Goal: Task Accomplishment & Management: Use online tool/utility

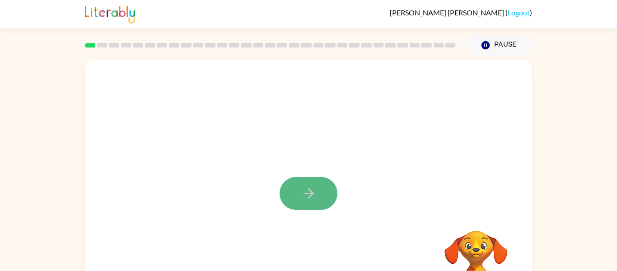
click at [326, 190] on button "button" at bounding box center [309, 193] width 58 height 33
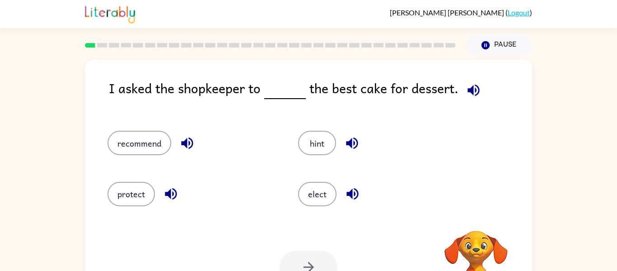
click at [468, 89] on icon "button" at bounding box center [473, 90] width 12 height 12
click at [311, 194] on button "elect" at bounding box center [317, 194] width 38 height 24
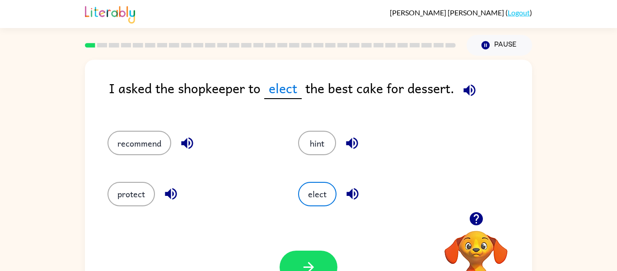
click at [465, 89] on icon "button" at bounding box center [469, 90] width 12 height 12
click at [144, 157] on div "recommend" at bounding box center [185, 138] width 191 height 51
click at [142, 145] on button "recommend" at bounding box center [139, 143] width 64 height 24
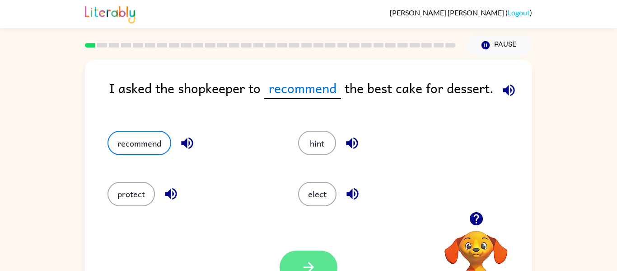
click at [307, 263] on icon "button" at bounding box center [309, 267] width 16 height 16
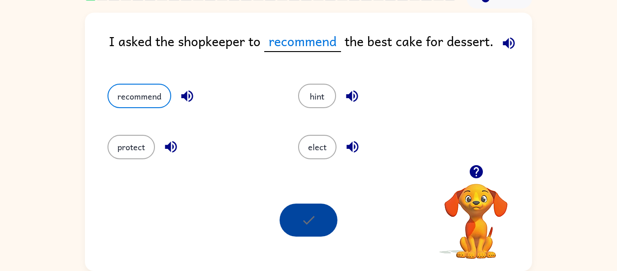
click at [317, 234] on div at bounding box center [309, 219] width 58 height 33
click at [424, 236] on div "Your browser must support playing .mp4 files to use Literably. Please try using…" at bounding box center [308, 220] width 447 height 102
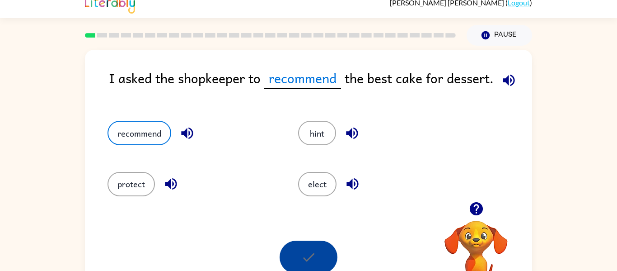
scroll to position [0, 0]
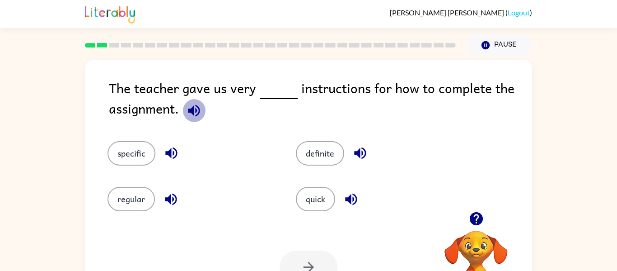
click at [195, 110] on icon "button" at bounding box center [194, 111] width 16 height 16
click at [313, 201] on button "quick" at bounding box center [315, 199] width 39 height 24
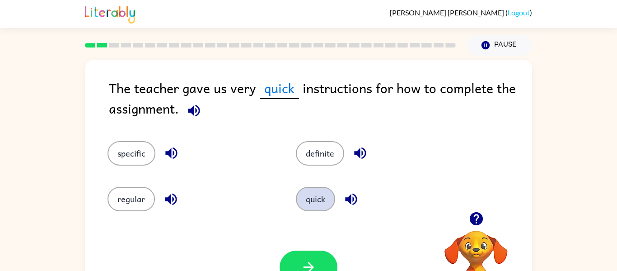
scroll to position [47, 0]
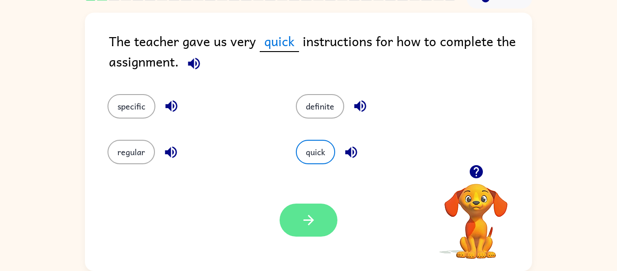
click at [318, 222] on button "button" at bounding box center [309, 219] width 58 height 33
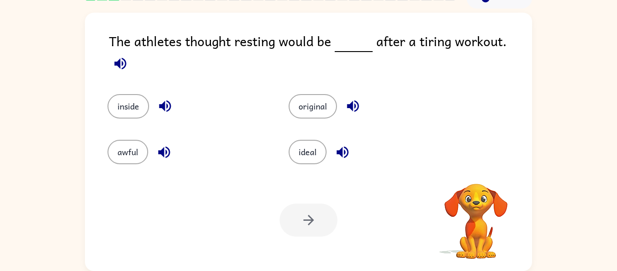
click at [320, 221] on div at bounding box center [309, 219] width 58 height 33
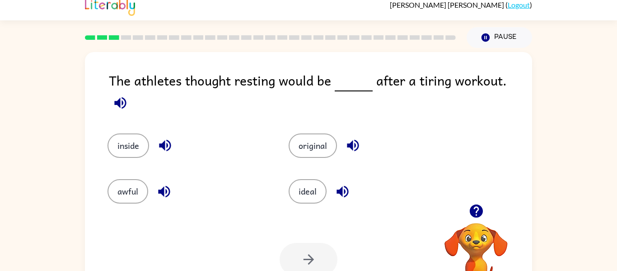
scroll to position [0, 0]
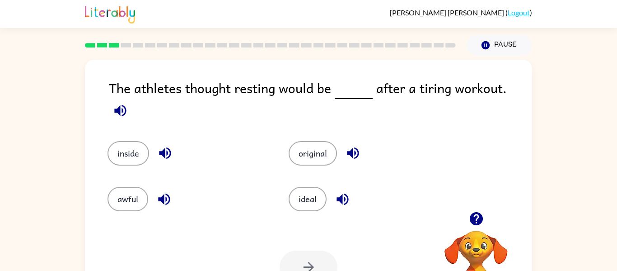
click at [128, 103] on icon "button" at bounding box center [120, 111] width 16 height 16
click at [313, 191] on button "ideal" at bounding box center [308, 199] width 38 height 24
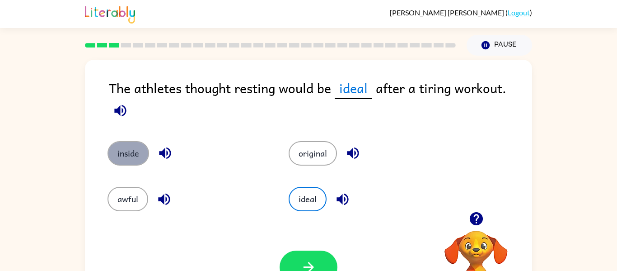
click at [127, 141] on button "inside" at bounding box center [128, 153] width 42 height 24
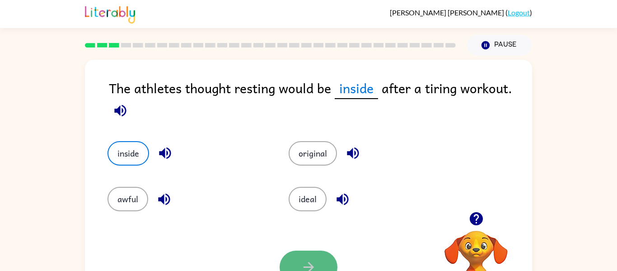
click at [319, 263] on button "button" at bounding box center [309, 266] width 58 height 33
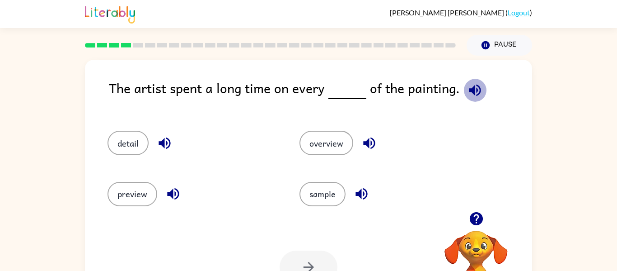
click at [469, 92] on icon "button" at bounding box center [475, 90] width 12 height 12
click at [138, 143] on button "detail" at bounding box center [127, 143] width 41 height 24
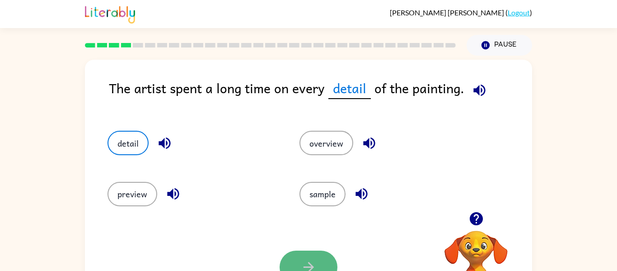
click at [303, 263] on icon "button" at bounding box center [309, 267] width 16 height 16
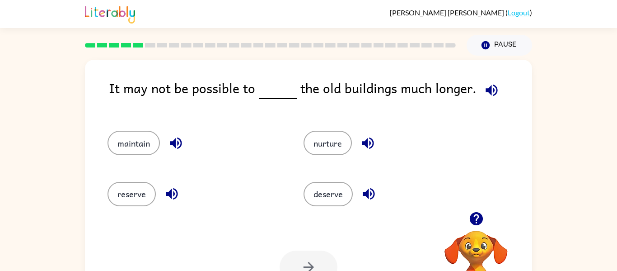
click at [485, 92] on icon "button" at bounding box center [491, 90] width 12 height 12
click at [121, 197] on button "reserve" at bounding box center [131, 194] width 48 height 24
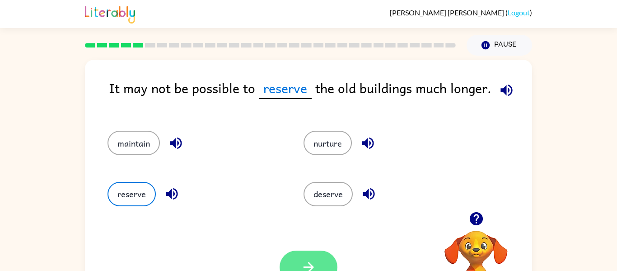
click at [322, 260] on button "button" at bounding box center [309, 266] width 58 height 33
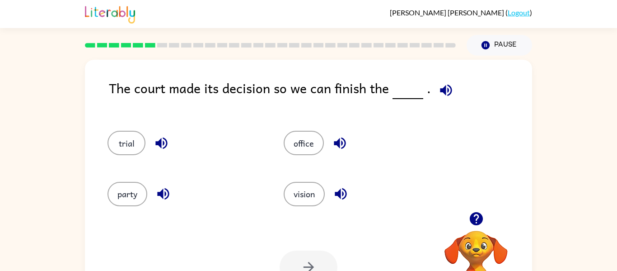
click at [448, 85] on icon "button" at bounding box center [446, 90] width 16 height 16
click at [121, 198] on button "party" at bounding box center [127, 194] width 40 height 24
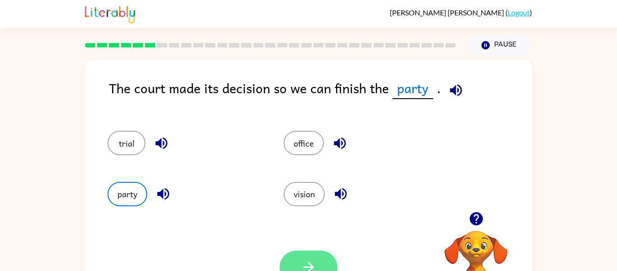
click at [317, 267] on button "button" at bounding box center [309, 266] width 58 height 33
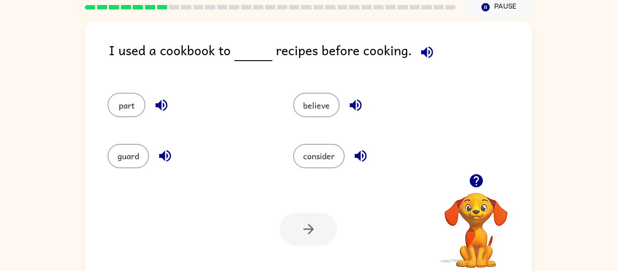
scroll to position [47, 0]
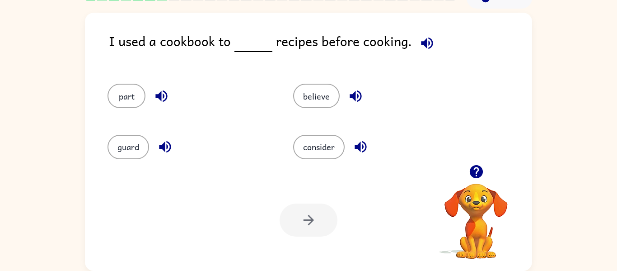
click at [330, 223] on div at bounding box center [309, 219] width 58 height 33
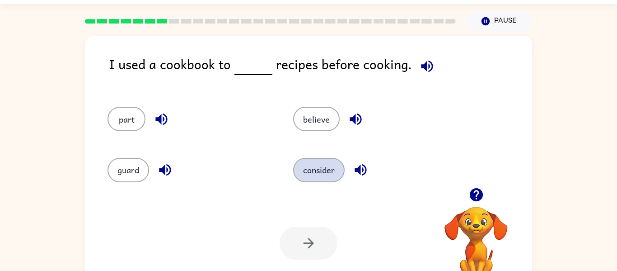
scroll to position [0, 0]
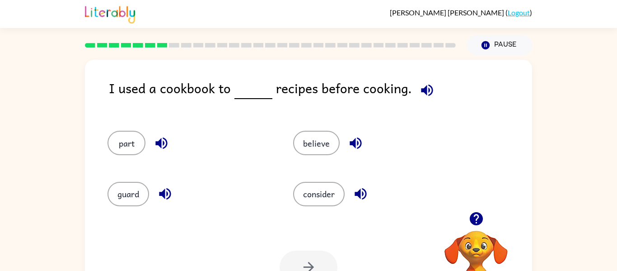
click at [422, 89] on icon "button" at bounding box center [427, 90] width 12 height 12
click at [308, 132] on button "believe" at bounding box center [316, 143] width 47 height 24
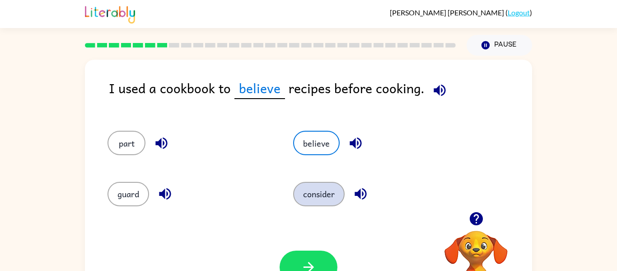
click at [318, 196] on button "consider" at bounding box center [318, 194] width 51 height 24
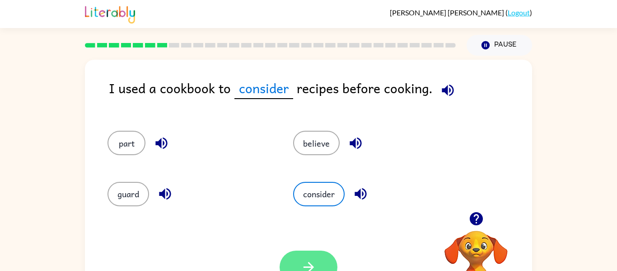
click at [314, 262] on icon "button" at bounding box center [309, 267] width 16 height 16
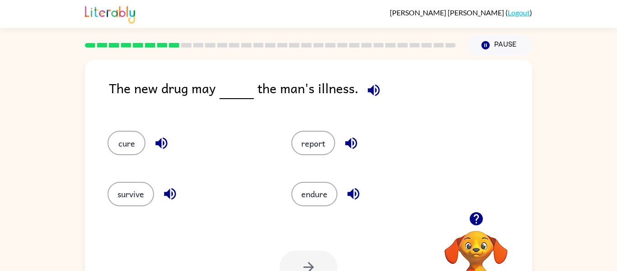
click at [367, 95] on icon "button" at bounding box center [374, 90] width 16 height 16
click at [130, 150] on button "cure" at bounding box center [126, 143] width 38 height 24
click at [309, 268] on icon "button" at bounding box center [309, 267] width 16 height 16
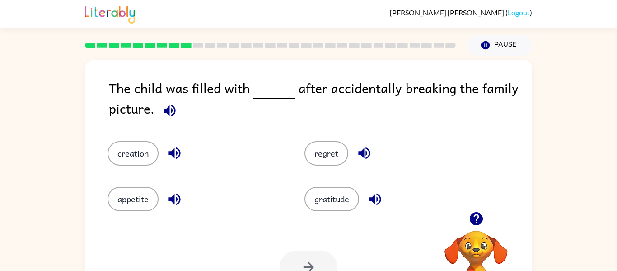
click at [168, 112] on icon "button" at bounding box center [169, 110] width 12 height 12
click at [325, 152] on button "regret" at bounding box center [326, 153] width 44 height 24
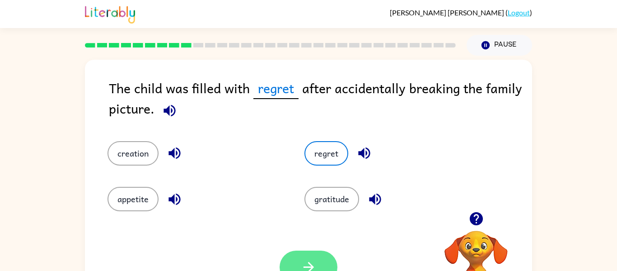
click at [316, 262] on icon "button" at bounding box center [309, 267] width 16 height 16
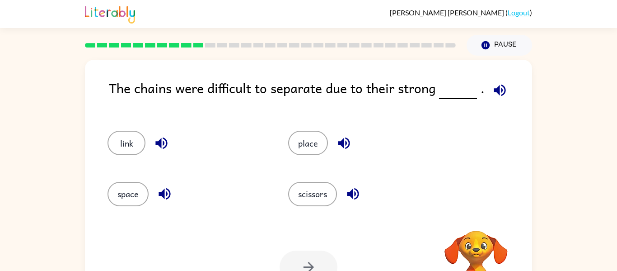
click at [499, 86] on icon "button" at bounding box center [500, 90] width 16 height 16
click at [494, 91] on icon "button" at bounding box center [500, 90] width 12 height 12
click at [501, 89] on icon "button" at bounding box center [500, 90] width 16 height 16
click at [125, 148] on button "link" at bounding box center [126, 143] width 38 height 24
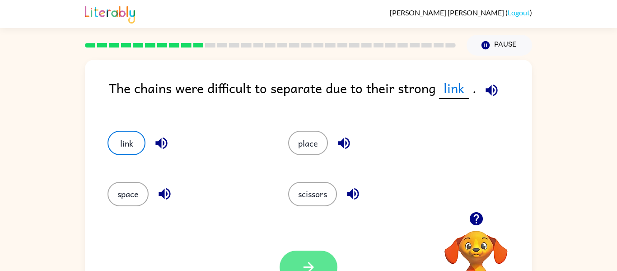
click at [299, 263] on button "button" at bounding box center [309, 266] width 58 height 33
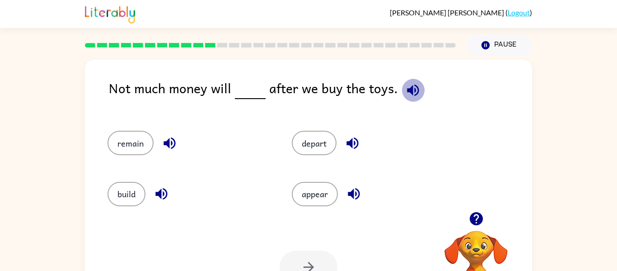
click at [405, 89] on icon "button" at bounding box center [413, 90] width 16 height 16
click at [320, 139] on button "depart" at bounding box center [314, 143] width 45 height 24
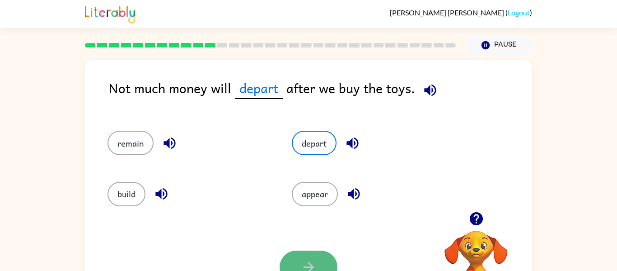
click at [306, 263] on icon "button" at bounding box center [309, 267] width 16 height 16
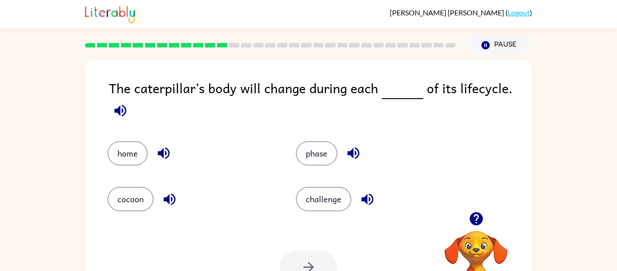
click at [125, 114] on icon "button" at bounding box center [120, 110] width 12 height 12
click at [130, 109] on button "button" at bounding box center [120, 110] width 23 height 23
click at [121, 112] on icon "button" at bounding box center [120, 111] width 16 height 16
click at [321, 190] on button "challenge" at bounding box center [324, 199] width 56 height 24
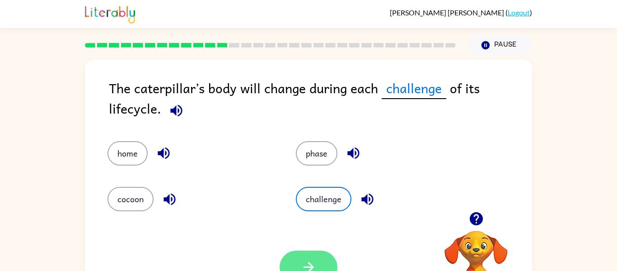
click at [310, 268] on icon "button" at bounding box center [309, 267] width 16 height 16
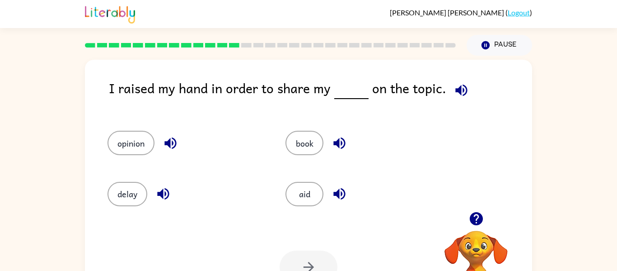
click at [453, 86] on icon "button" at bounding box center [461, 90] width 16 height 16
click at [146, 192] on button "delay" at bounding box center [127, 194] width 40 height 24
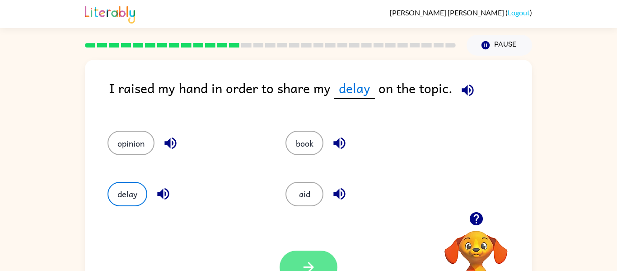
click at [312, 258] on button "button" at bounding box center [309, 266] width 58 height 33
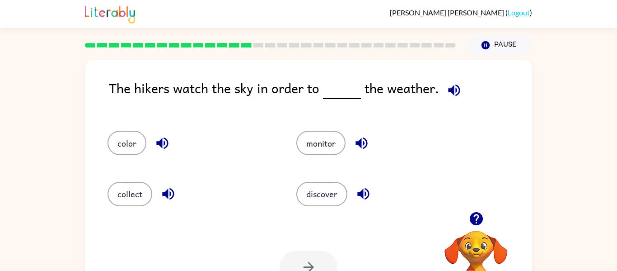
click at [79, 52] on div "[PERSON_NAME] [PERSON_NAME] ( Logout ) Pause Pause The hikers watch the sky in …" at bounding box center [308, 158] width 617 height 317
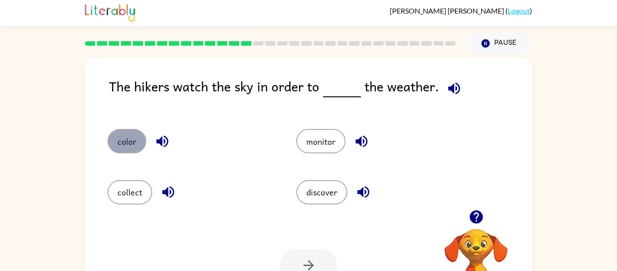
click at [124, 145] on button "color" at bounding box center [126, 141] width 39 height 24
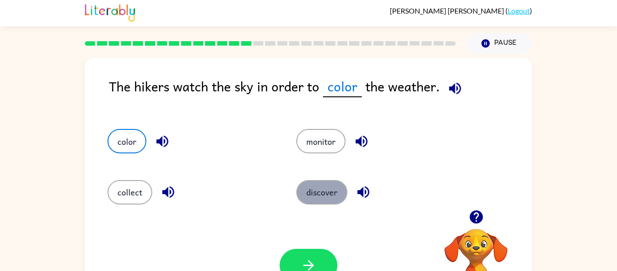
click at [322, 191] on button "discover" at bounding box center [321, 192] width 51 height 24
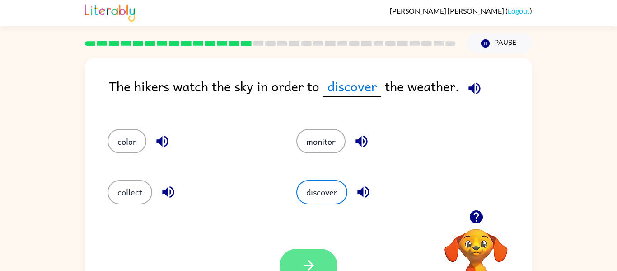
click at [333, 256] on button "button" at bounding box center [309, 264] width 58 height 33
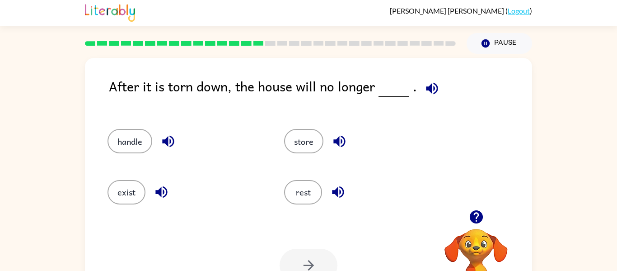
click at [100, 43] on rect at bounding box center [102, 43] width 10 height 5
click at [135, 195] on button "exist" at bounding box center [126, 192] width 38 height 24
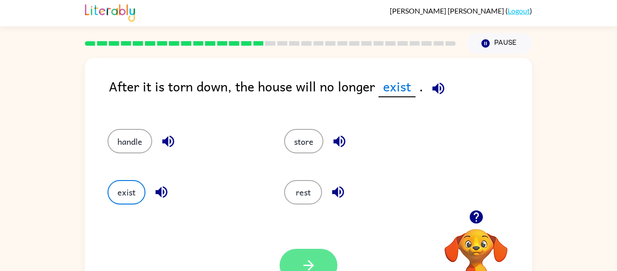
click at [317, 260] on button "button" at bounding box center [309, 264] width 58 height 33
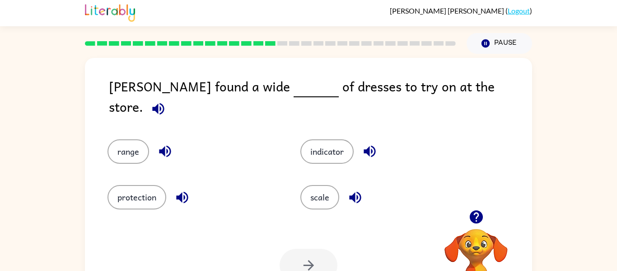
click at [166, 101] on icon "button" at bounding box center [158, 109] width 16 height 16
click at [308, 200] on button "scale" at bounding box center [319, 197] width 39 height 24
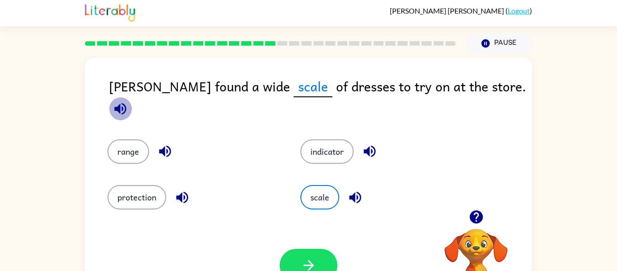
click at [128, 101] on icon "button" at bounding box center [120, 109] width 16 height 16
click at [142, 139] on button "range" at bounding box center [128, 151] width 42 height 24
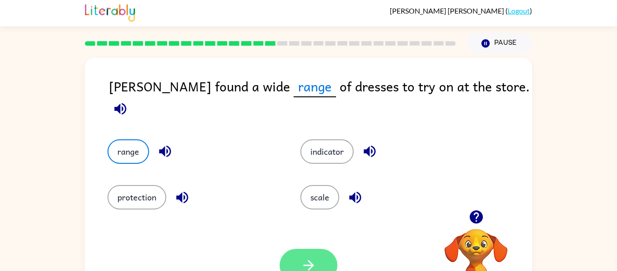
click at [317, 259] on button "button" at bounding box center [309, 264] width 58 height 33
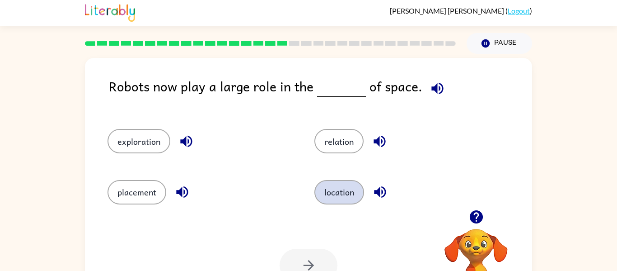
click at [348, 194] on button "location" at bounding box center [339, 192] width 50 height 24
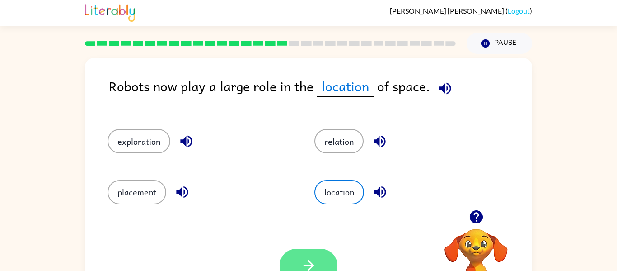
click at [308, 270] on icon "button" at bounding box center [308, 265] width 10 height 10
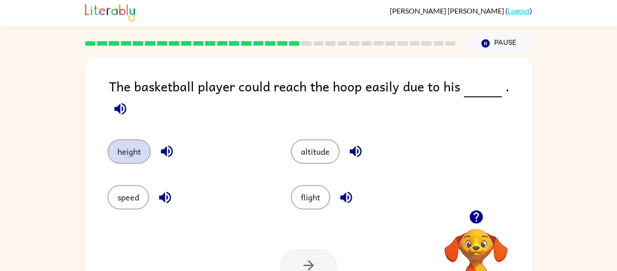
click at [135, 140] on button "height" at bounding box center [128, 151] width 43 height 24
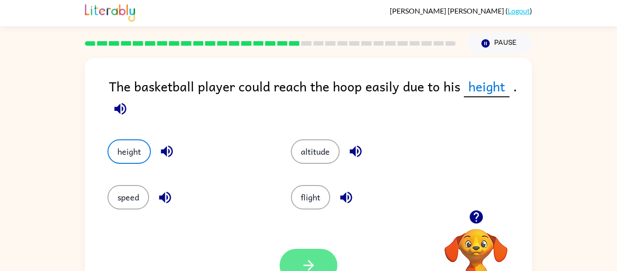
click at [317, 266] on button "button" at bounding box center [309, 264] width 58 height 33
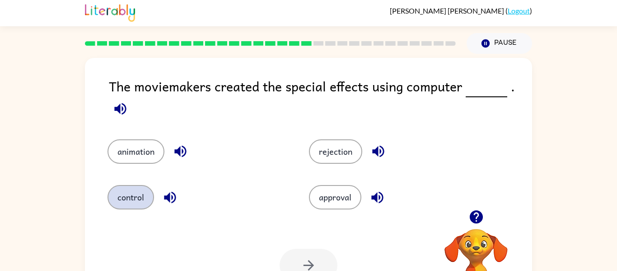
click at [133, 201] on button "control" at bounding box center [130, 197] width 47 height 24
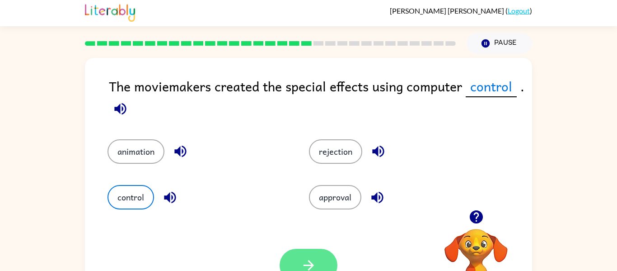
click at [313, 257] on icon "button" at bounding box center [309, 265] width 16 height 16
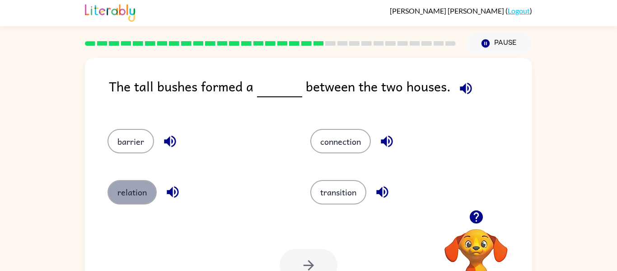
click at [127, 194] on button "relation" at bounding box center [131, 192] width 49 height 24
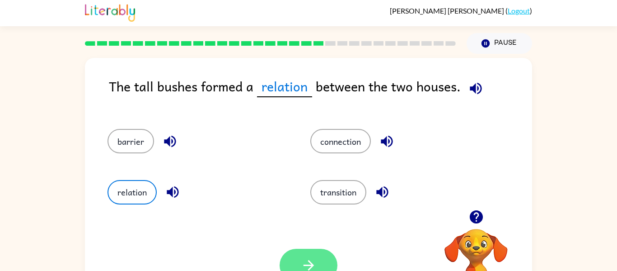
click at [322, 266] on button "button" at bounding box center [309, 264] width 58 height 33
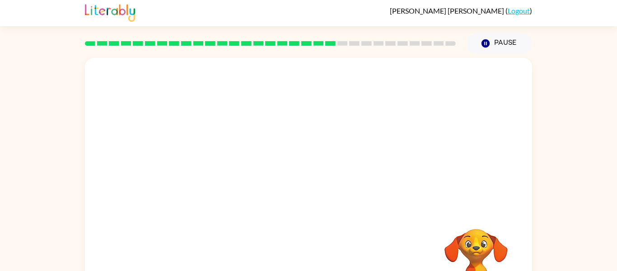
click at [229, 179] on video "Your browser must support playing .mp4 files to use Literably. Please try using…" at bounding box center [308, 134] width 447 height 152
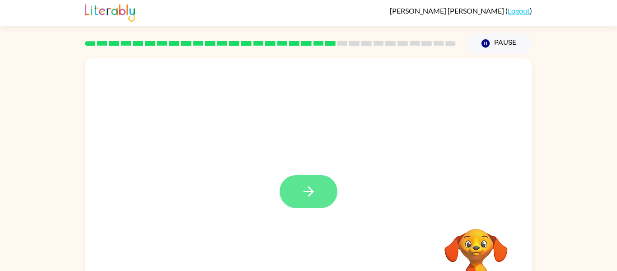
click at [307, 205] on button "button" at bounding box center [309, 191] width 58 height 33
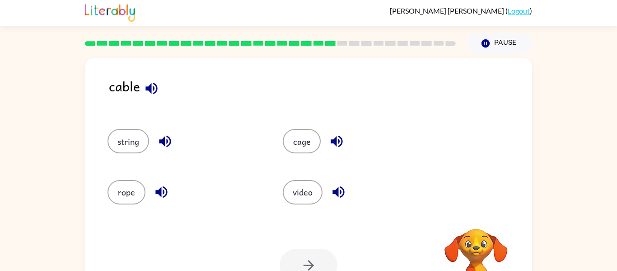
click at [150, 90] on icon "button" at bounding box center [151, 88] width 12 height 12
click at [153, 90] on icon "button" at bounding box center [151, 88] width 12 height 12
click at [151, 89] on icon "button" at bounding box center [152, 88] width 16 height 16
click at [300, 193] on button "video" at bounding box center [303, 192] width 40 height 24
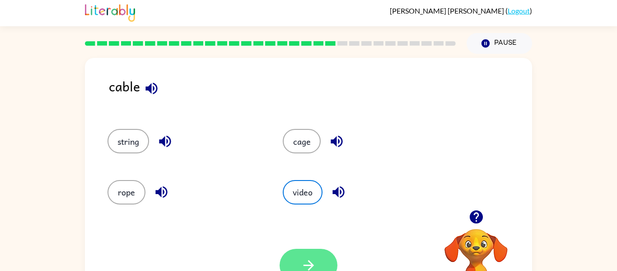
click at [311, 259] on icon "button" at bounding box center [309, 265] width 16 height 16
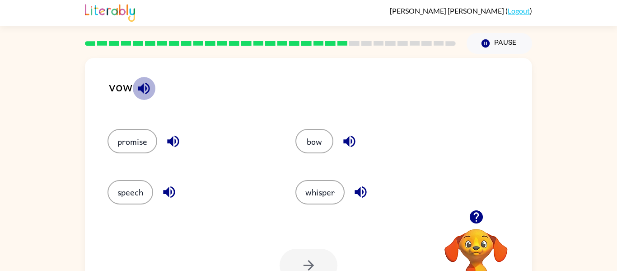
click at [143, 86] on icon "button" at bounding box center [144, 88] width 12 height 12
click at [322, 141] on button "bow" at bounding box center [314, 141] width 38 height 24
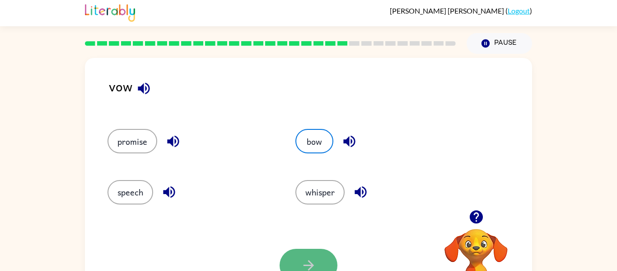
click at [307, 261] on icon "button" at bounding box center [309, 265] width 16 height 16
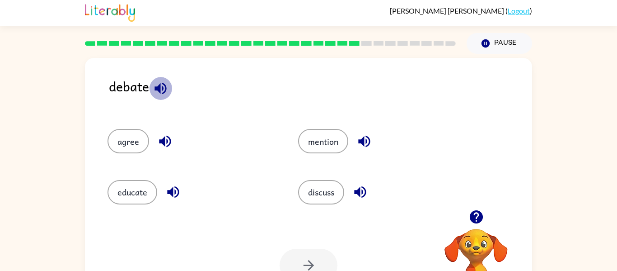
click at [157, 86] on icon "button" at bounding box center [160, 88] width 12 height 12
click at [174, 196] on icon "button" at bounding box center [173, 192] width 16 height 16
click at [160, 140] on icon "button" at bounding box center [165, 141] width 12 height 12
click at [367, 142] on icon "button" at bounding box center [364, 141] width 12 height 12
click at [362, 192] on icon "button" at bounding box center [360, 192] width 16 height 16
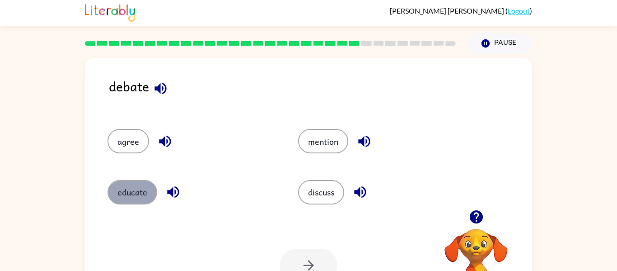
click at [133, 191] on button "educate" at bounding box center [132, 192] width 50 height 24
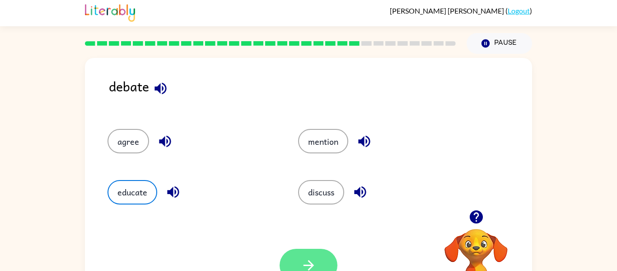
click at [327, 263] on button "button" at bounding box center [309, 264] width 58 height 33
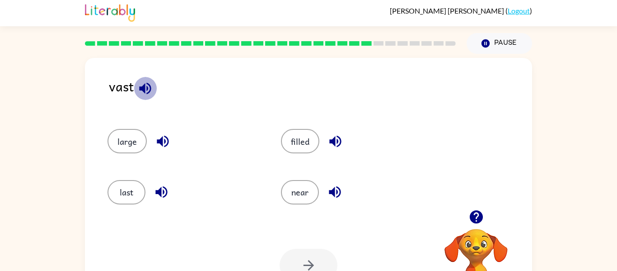
click at [145, 84] on icon "button" at bounding box center [145, 88] width 12 height 12
click at [331, 192] on icon "button" at bounding box center [335, 192] width 12 height 12
click at [333, 145] on icon "button" at bounding box center [335, 141] width 16 height 16
click at [158, 142] on icon "button" at bounding box center [163, 141] width 12 height 12
click at [161, 190] on icon "button" at bounding box center [161, 192] width 12 height 12
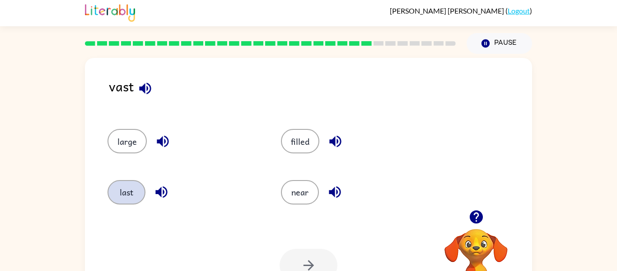
click at [129, 190] on button "last" at bounding box center [126, 192] width 38 height 24
click at [328, 260] on button "button" at bounding box center [309, 264] width 58 height 33
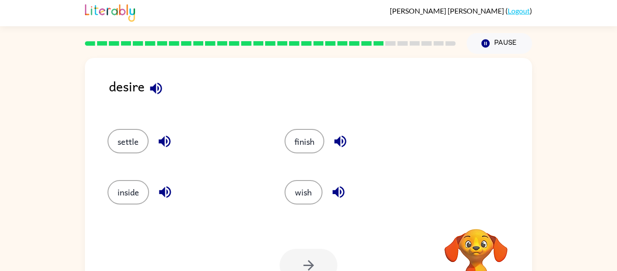
click at [150, 87] on icon "button" at bounding box center [156, 88] width 12 height 12
click at [155, 90] on icon "button" at bounding box center [156, 88] width 12 height 12
click at [164, 142] on icon "button" at bounding box center [165, 141] width 12 height 12
click at [167, 195] on icon "button" at bounding box center [165, 192] width 16 height 16
click at [335, 140] on icon "button" at bounding box center [340, 141] width 12 height 12
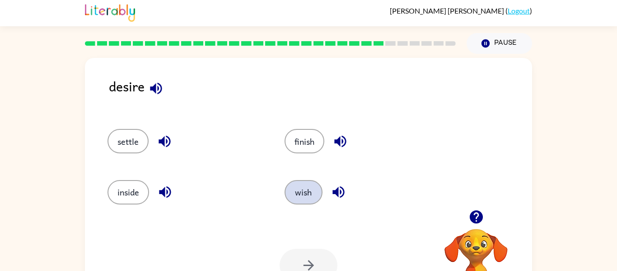
click at [295, 186] on button "wish" at bounding box center [304, 192] width 38 height 24
click at [312, 258] on icon "button" at bounding box center [309, 265] width 16 height 16
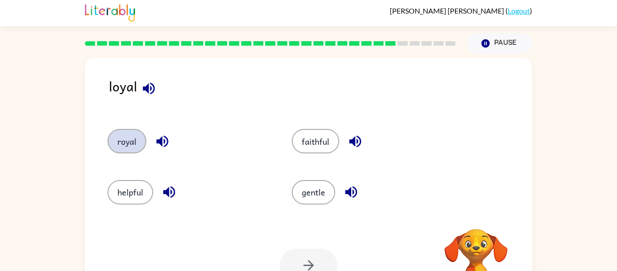
click at [129, 140] on button "royal" at bounding box center [126, 141] width 39 height 24
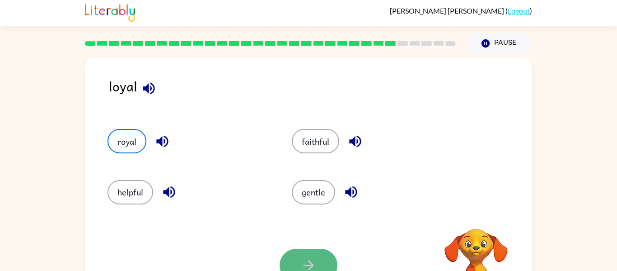
click at [317, 265] on button "button" at bounding box center [309, 264] width 58 height 33
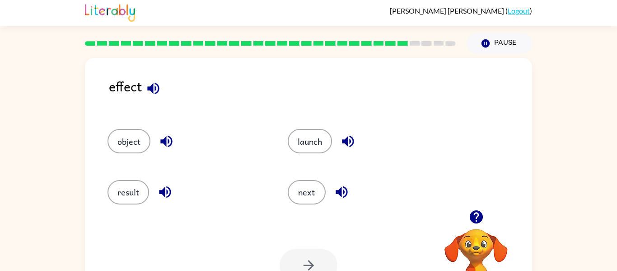
click at [148, 86] on icon "button" at bounding box center [153, 88] width 12 height 12
click at [173, 134] on icon "button" at bounding box center [167, 141] width 16 height 16
click at [164, 183] on button "button" at bounding box center [165, 191] width 23 height 23
click at [134, 186] on button "result" at bounding box center [128, 192] width 42 height 24
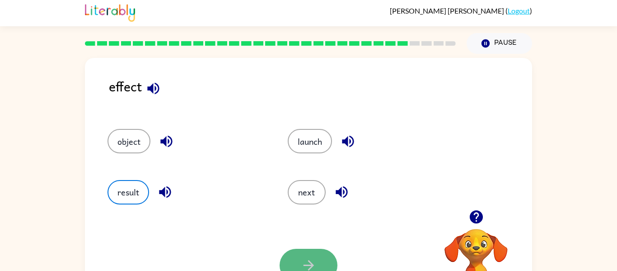
click at [316, 256] on button "button" at bounding box center [309, 264] width 58 height 33
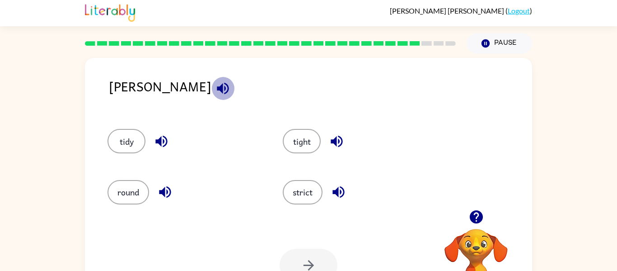
click at [217, 88] on icon "button" at bounding box center [223, 88] width 12 height 12
click at [159, 149] on icon "button" at bounding box center [162, 141] width 16 height 16
click at [165, 191] on icon "button" at bounding box center [165, 192] width 12 height 12
click at [307, 140] on button "tight" at bounding box center [302, 141] width 38 height 24
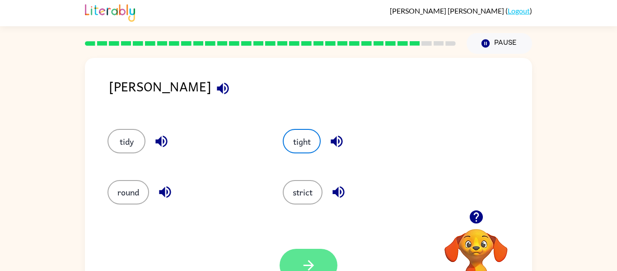
click at [307, 263] on icon "button" at bounding box center [309, 265] width 16 height 16
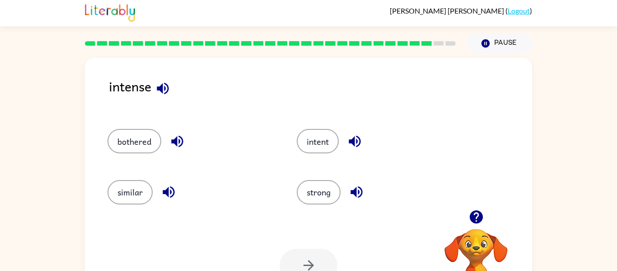
click at [170, 90] on icon "button" at bounding box center [163, 88] width 16 height 16
click at [356, 138] on icon "button" at bounding box center [355, 141] width 16 height 16
click at [358, 193] on icon "button" at bounding box center [357, 192] width 16 height 16
click at [313, 185] on button "strong" at bounding box center [319, 192] width 44 height 24
click at [308, 264] on icon "button" at bounding box center [309, 265] width 16 height 16
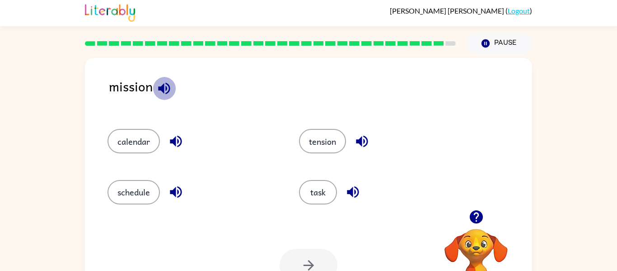
click at [163, 89] on icon "button" at bounding box center [164, 88] width 12 height 12
click at [173, 138] on icon "button" at bounding box center [176, 141] width 16 height 16
click at [177, 191] on icon "button" at bounding box center [176, 192] width 16 height 16
click at [151, 195] on button "schedule" at bounding box center [133, 192] width 52 height 24
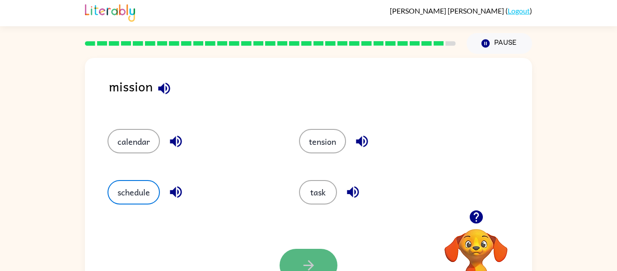
click at [303, 261] on icon "button" at bounding box center [309, 265] width 16 height 16
